Goal: Check status: Check status

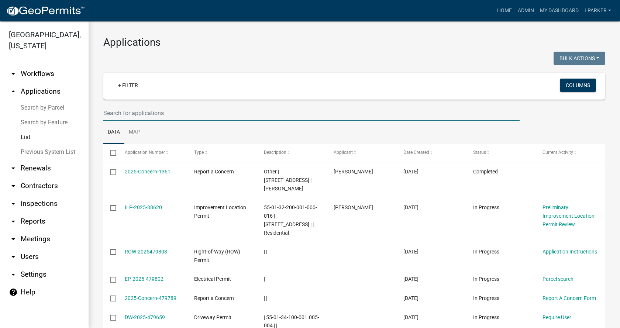
click at [145, 110] on input "text" at bounding box center [311, 113] width 416 height 15
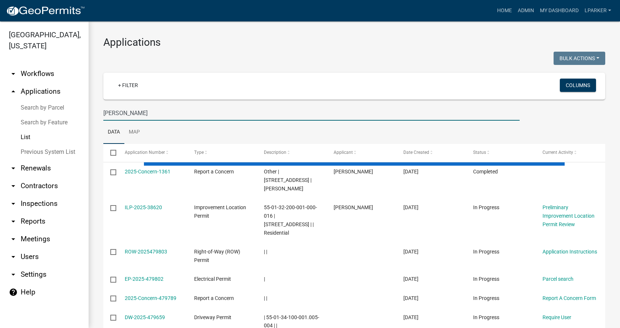
type input "[PERSON_NAME]"
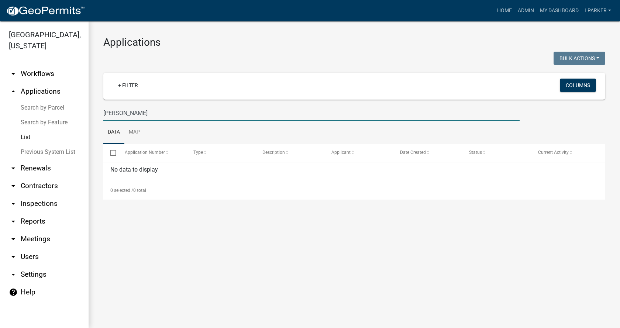
drag, startPoint x: 145, startPoint y: 110, endPoint x: 102, endPoint y: 117, distance: 42.9
click at [102, 117] on div "[PERSON_NAME]" at bounding box center [311, 113] width 427 height 15
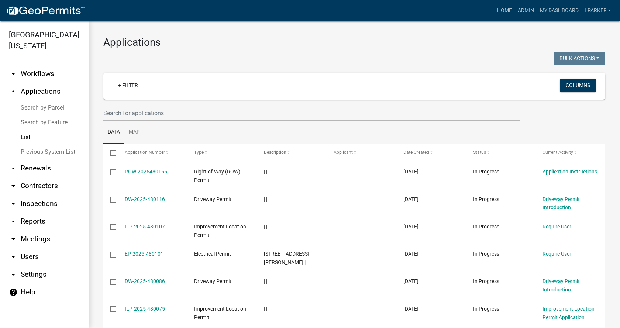
click at [51, 108] on link "Search by Parcel" at bounding box center [44, 107] width 89 height 15
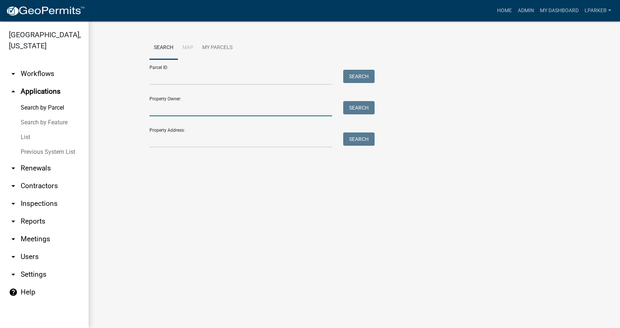
click at [168, 107] on input "Property Owner:" at bounding box center [240, 108] width 183 height 15
type input "[PERSON_NAME]"
click at [363, 105] on button "Search" at bounding box center [358, 107] width 31 height 13
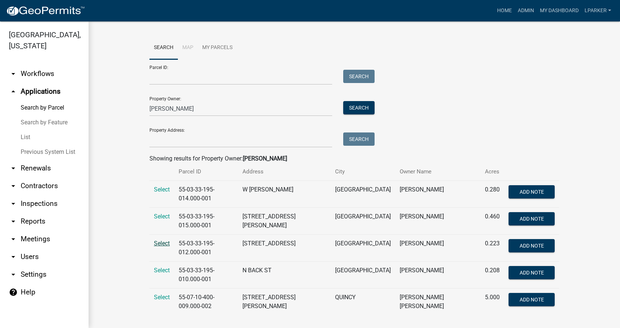
click at [165, 240] on span "Select" at bounding box center [162, 243] width 16 height 7
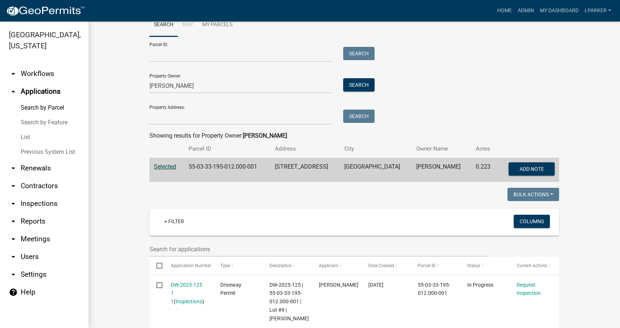
scroll to position [111, 0]
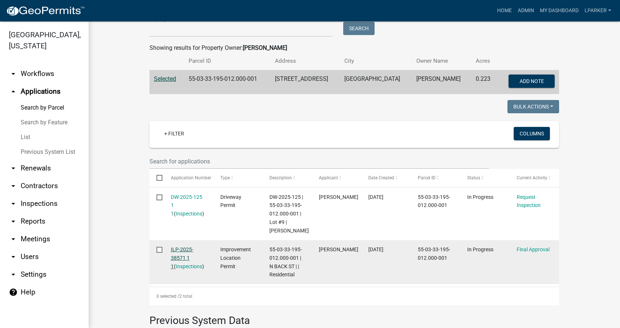
click at [180, 248] on link "ILP-2025-38571 1 1" at bounding box center [182, 258] width 23 height 23
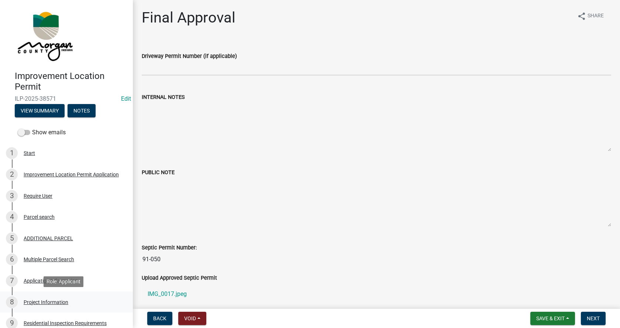
click at [27, 300] on div "Project Information" at bounding box center [46, 302] width 45 height 5
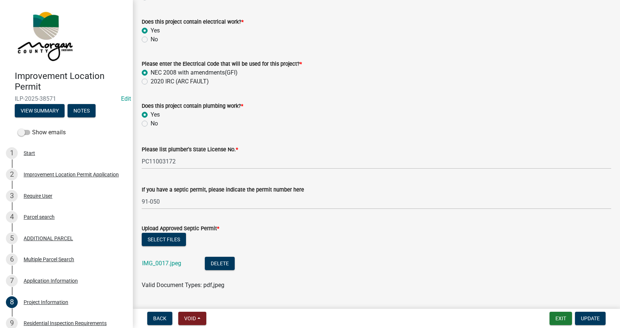
scroll to position [1255, 0]
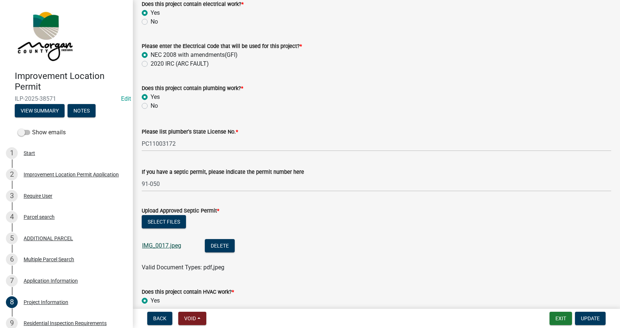
click at [161, 245] on link "IMG_0017.jpeg" at bounding box center [161, 245] width 39 height 7
